Goal: Find specific page/section: Find specific page/section

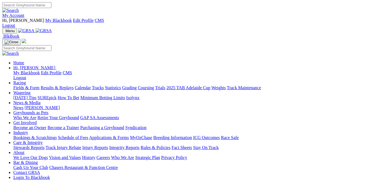
click at [24, 13] on link "My Account" at bounding box center [13, 15] width 22 height 5
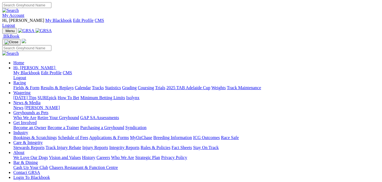
click at [44, 145] on link "Stewards Reports" at bounding box center [28, 147] width 31 height 5
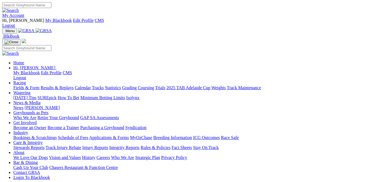
click at [24, 13] on link "My Account" at bounding box center [13, 15] width 22 height 5
